Goal: Contribute content

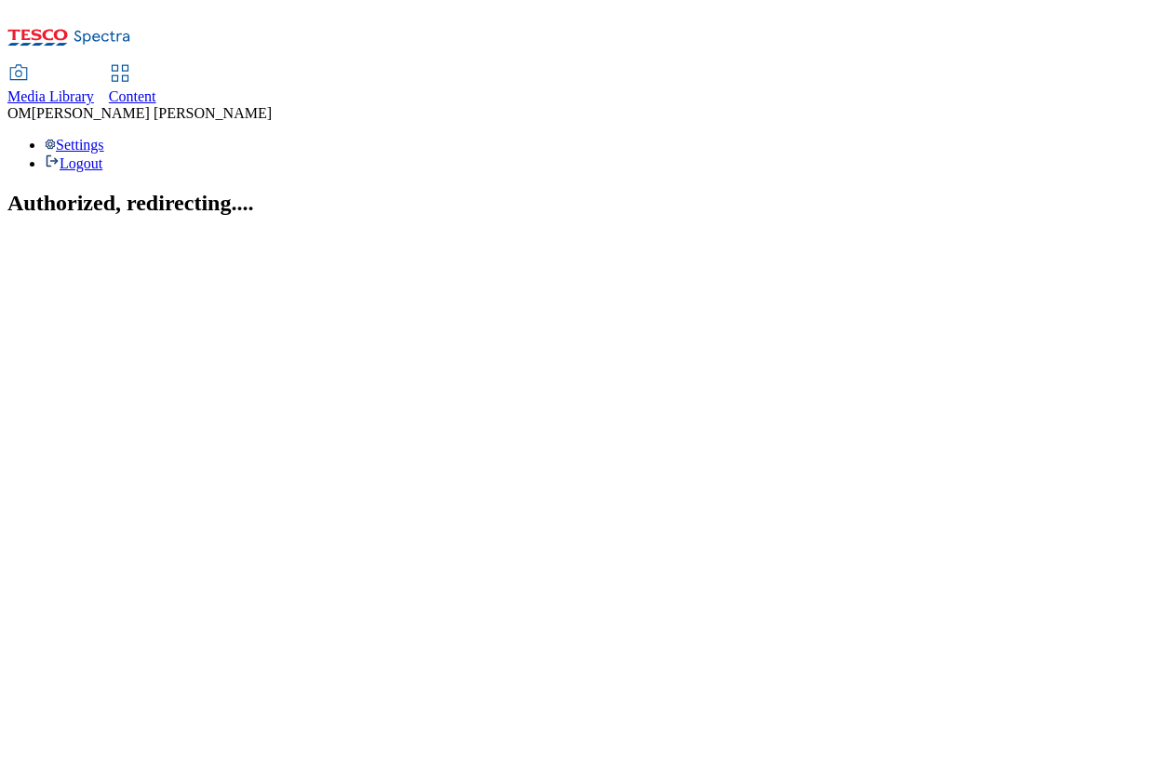
click at [94, 88] on span "Media Library" at bounding box center [50, 96] width 87 height 16
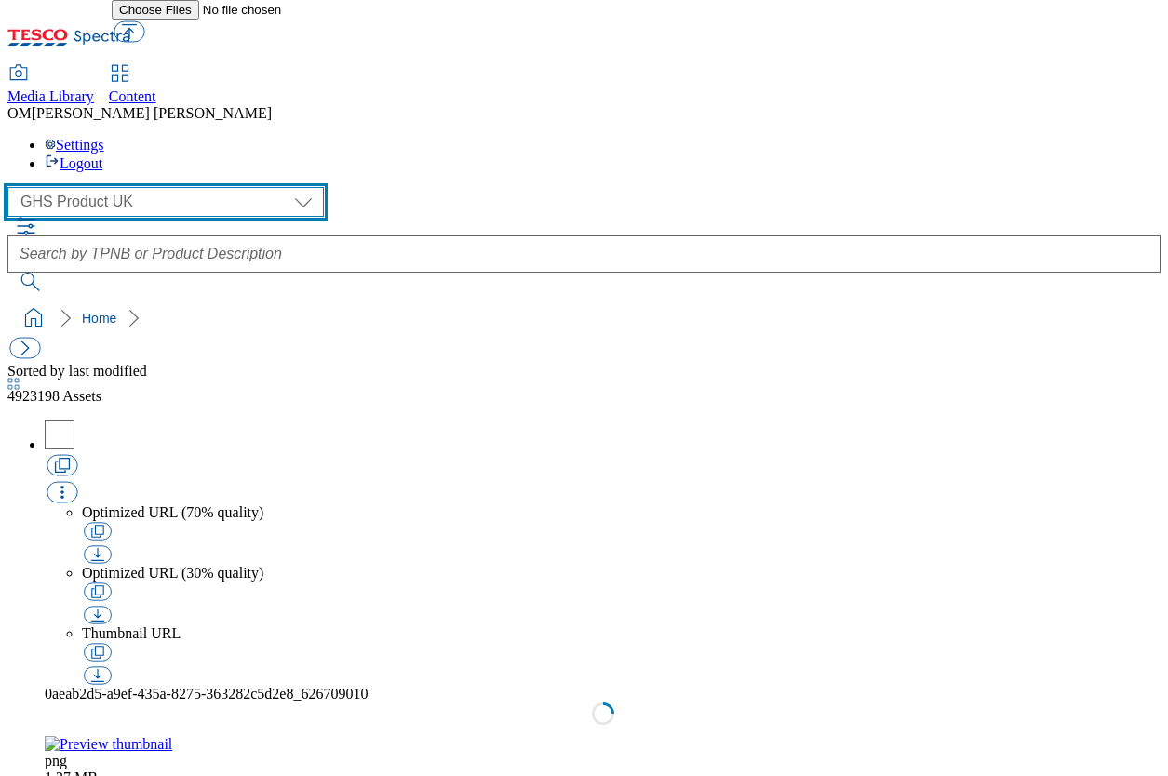
click at [172, 187] on select "GHS Marketing UK GHS Product UK ghs-roi" at bounding box center [165, 202] width 317 height 30
select select "flare-ghs-mktg"
click at [13, 187] on select "GHS Marketing UK GHS Product UK ghs-roi" at bounding box center [165, 202] width 317 height 30
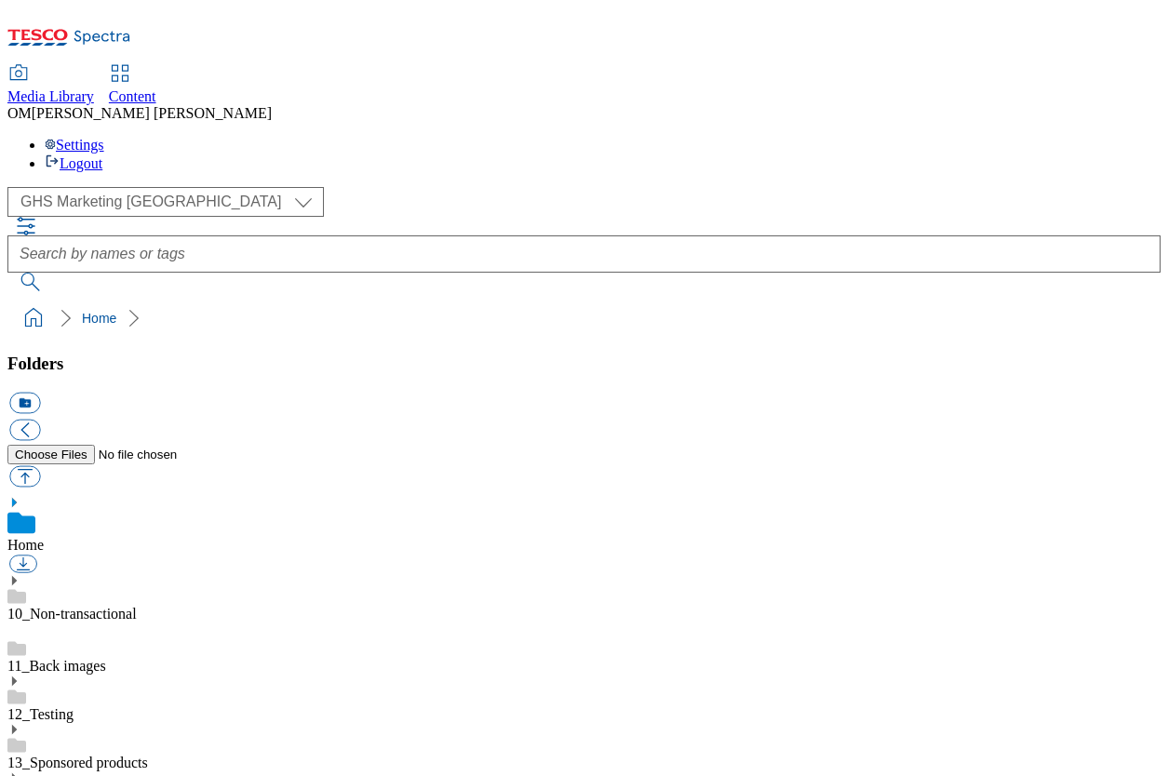
scroll to position [176, 0]
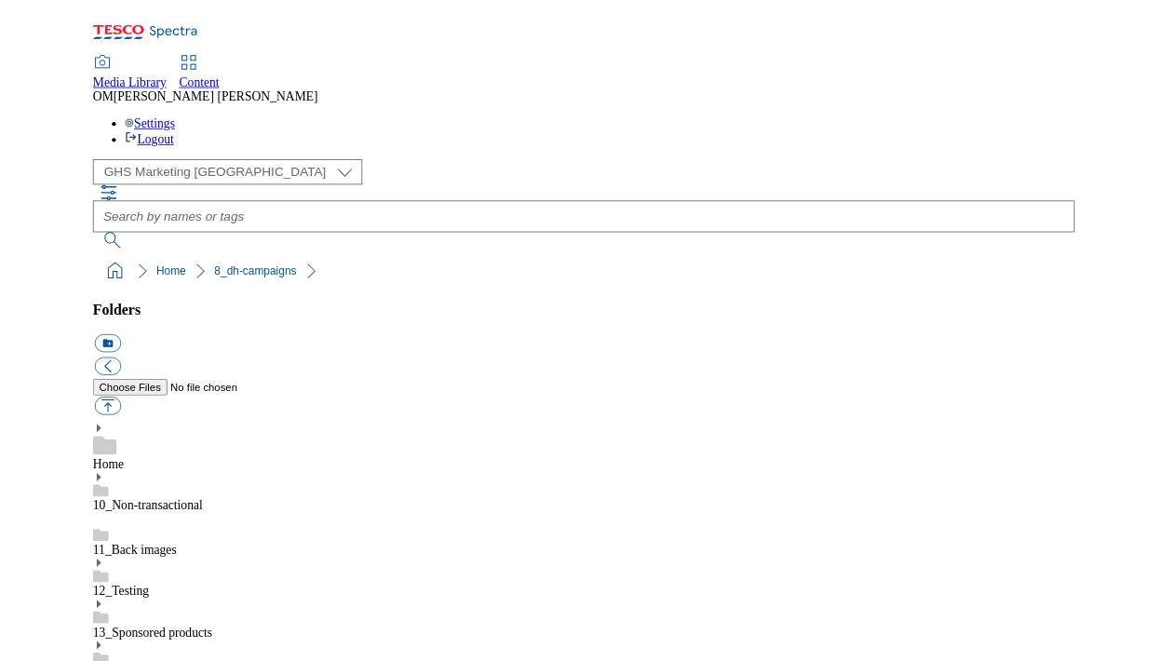
scroll to position [683, 0]
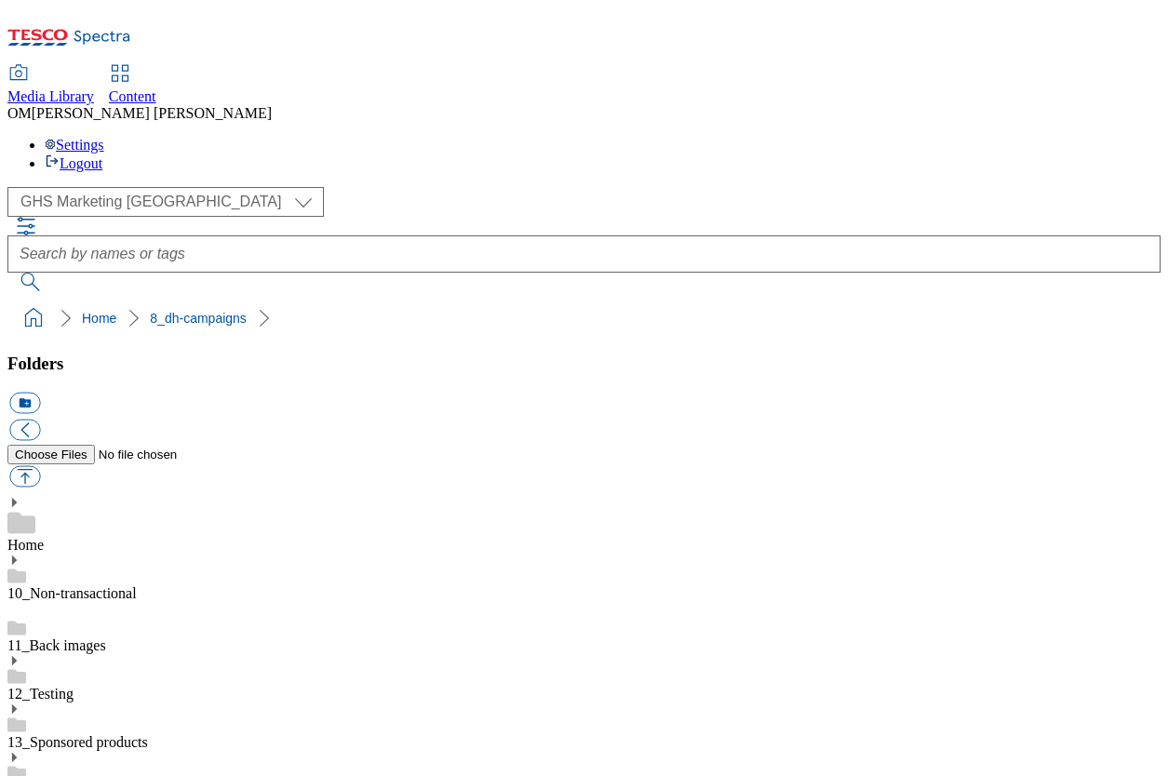
click at [40, 466] on button "button" at bounding box center [24, 476] width 31 height 21
type input "C:\fakepath\1757575976273-ad541725_The_Laughing_Cow_LegoBrand_H_1184x333_V1.jpg"
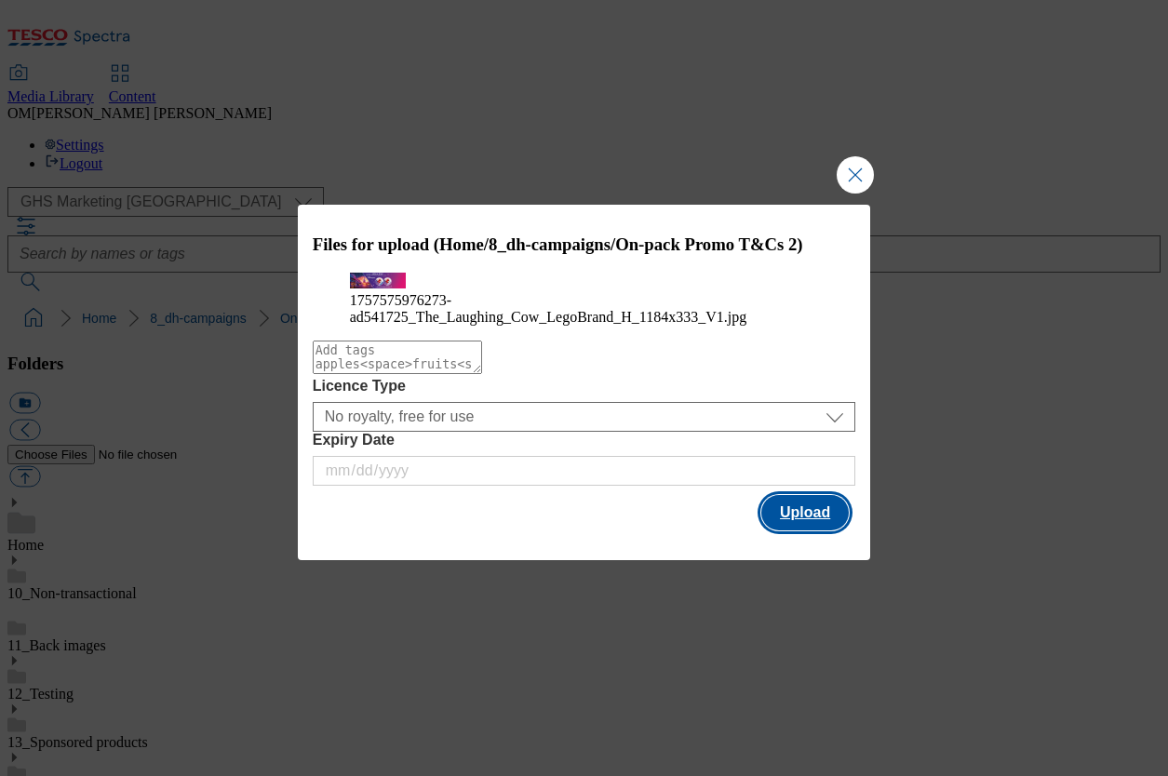
click at [823, 531] on button "Upload" at bounding box center [806, 512] width 88 height 35
